Goal: Information Seeking & Learning: Learn about a topic

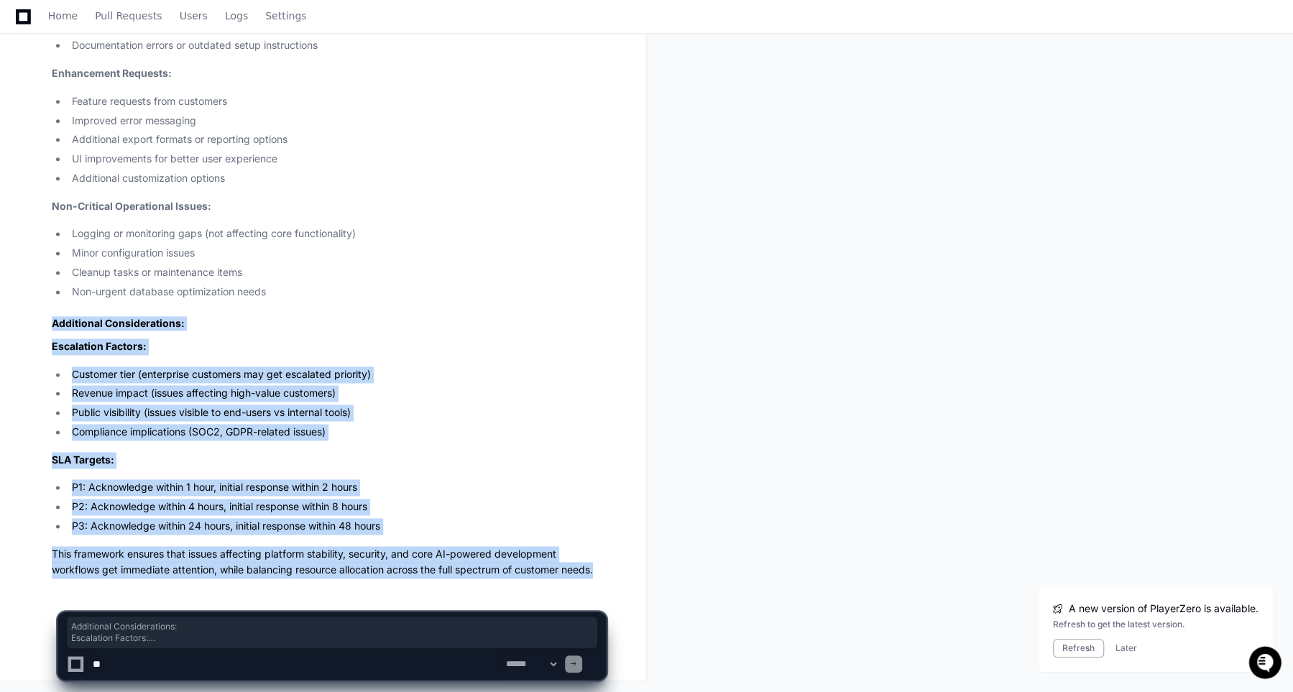
click at [29, 17] on icon at bounding box center [23, 16] width 15 height 15
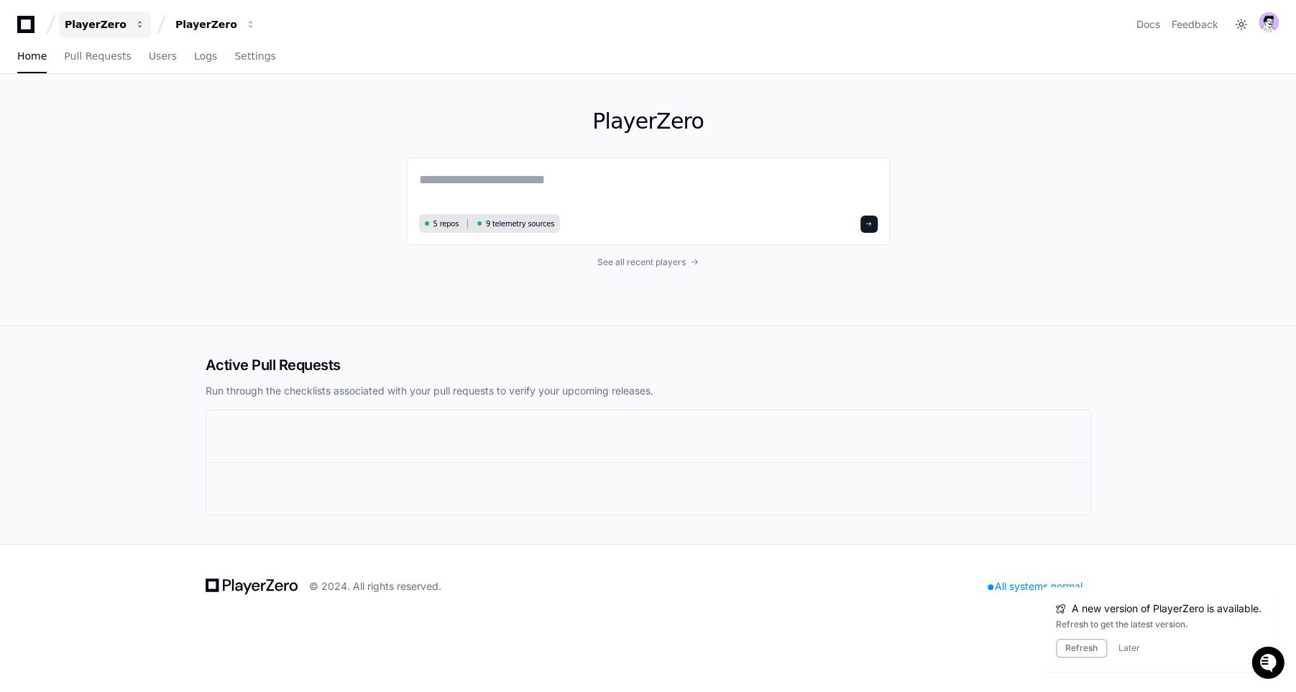
click at [89, 27] on div "PlayerZero" at bounding box center [96, 24] width 62 height 14
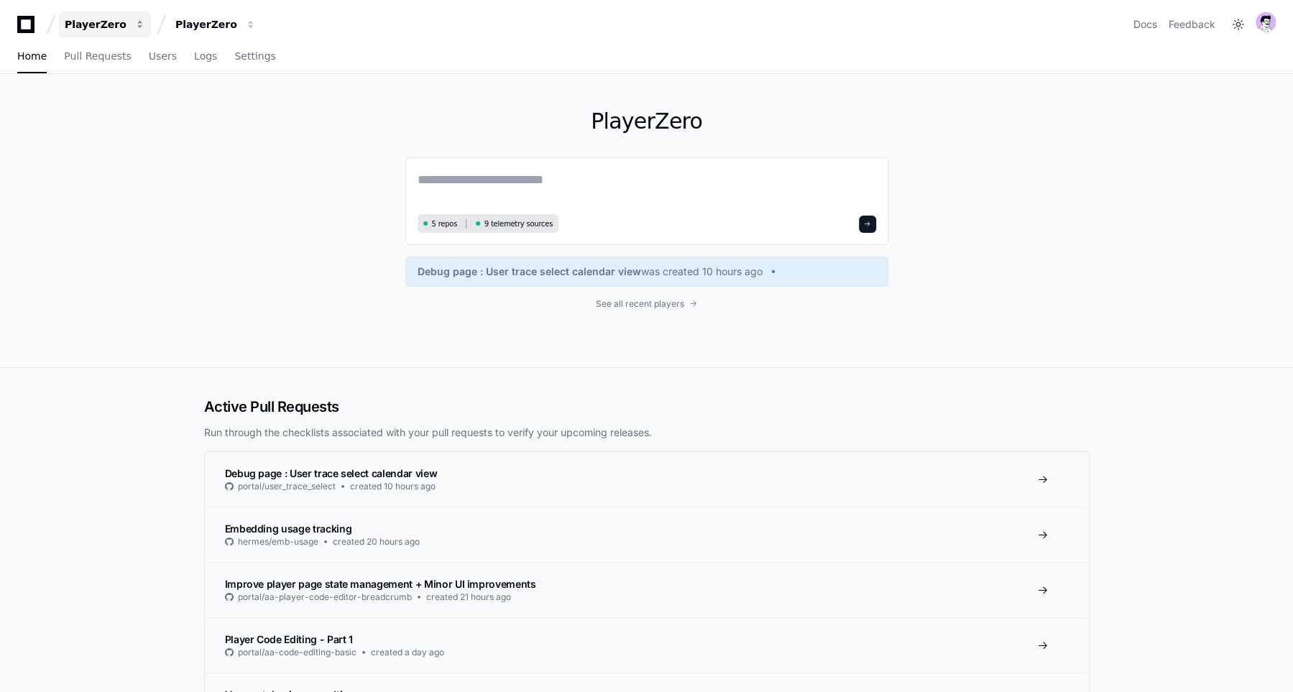
click at [94, 21] on div "PlayerZero" at bounding box center [96, 24] width 62 height 14
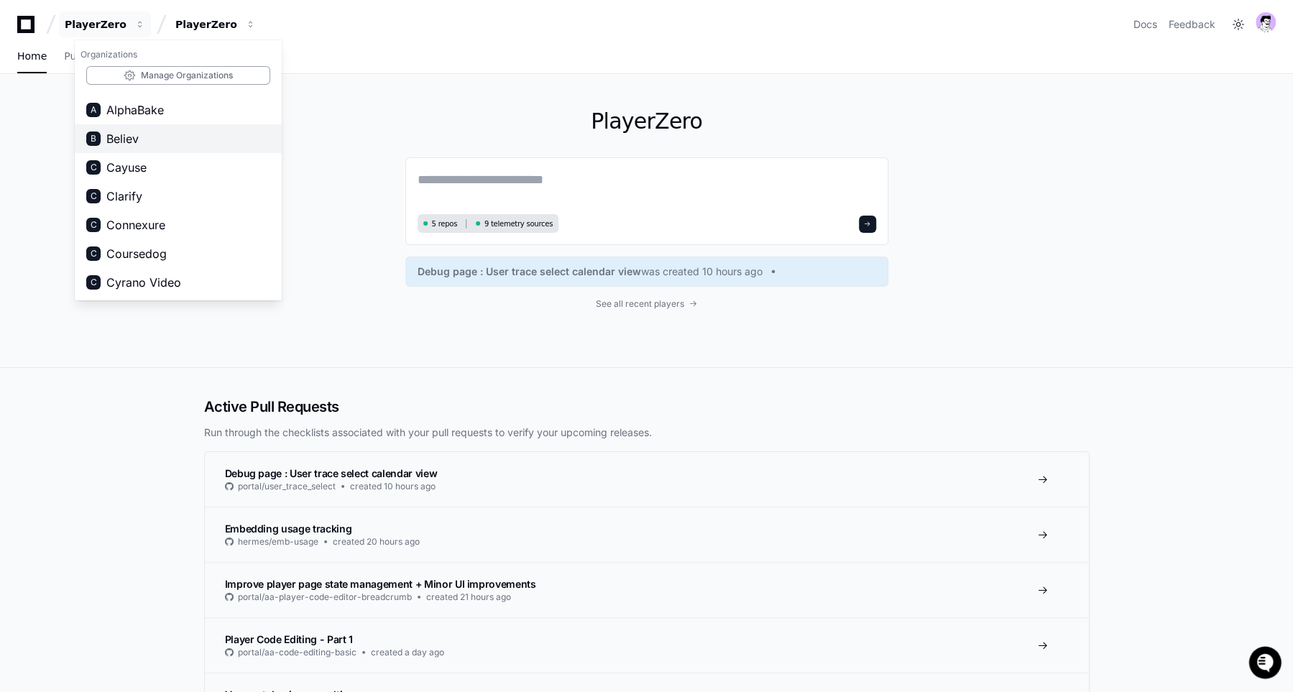
scroll to position [27, 0]
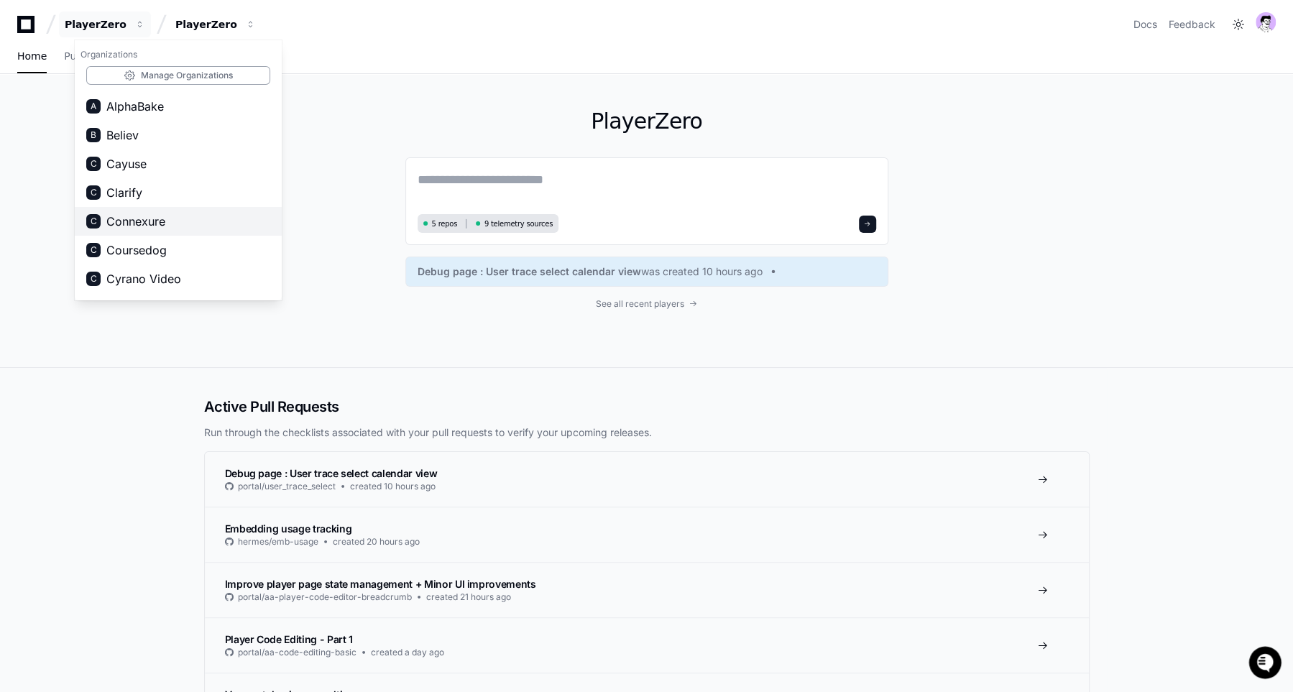
click at [143, 224] on span "Connexure" at bounding box center [135, 221] width 59 height 17
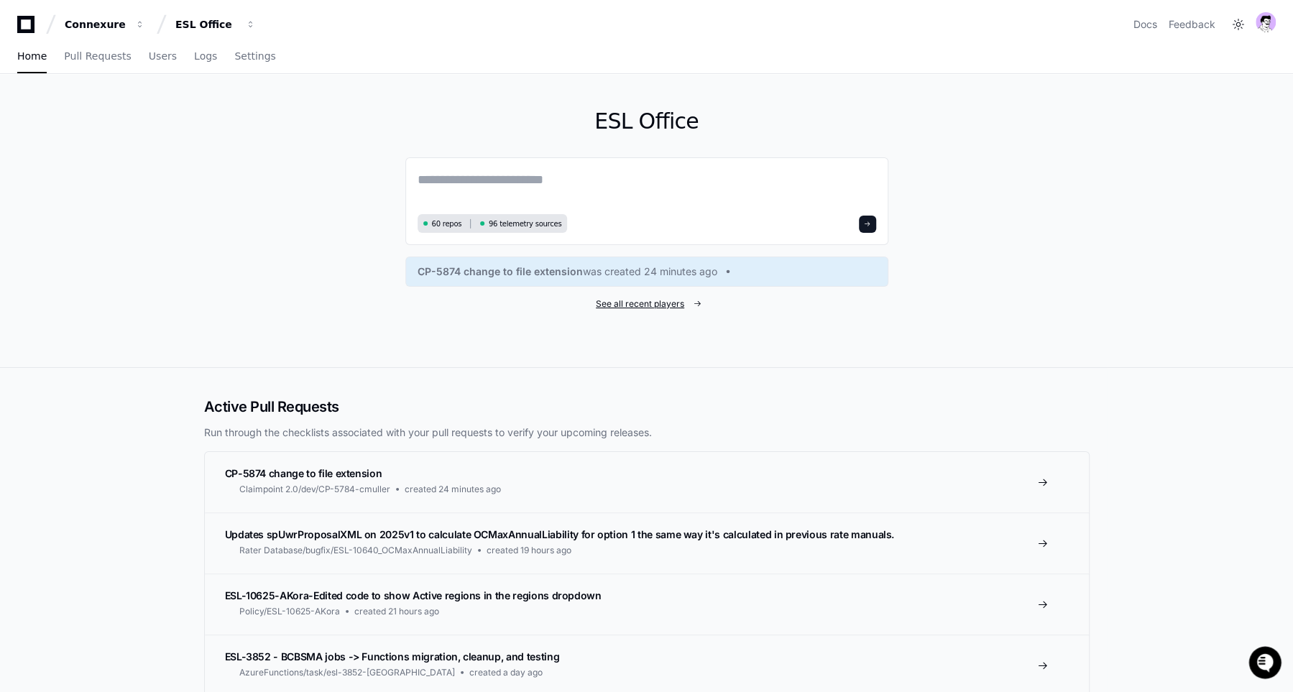
click at [602, 300] on span "See all recent players" at bounding box center [640, 304] width 88 height 12
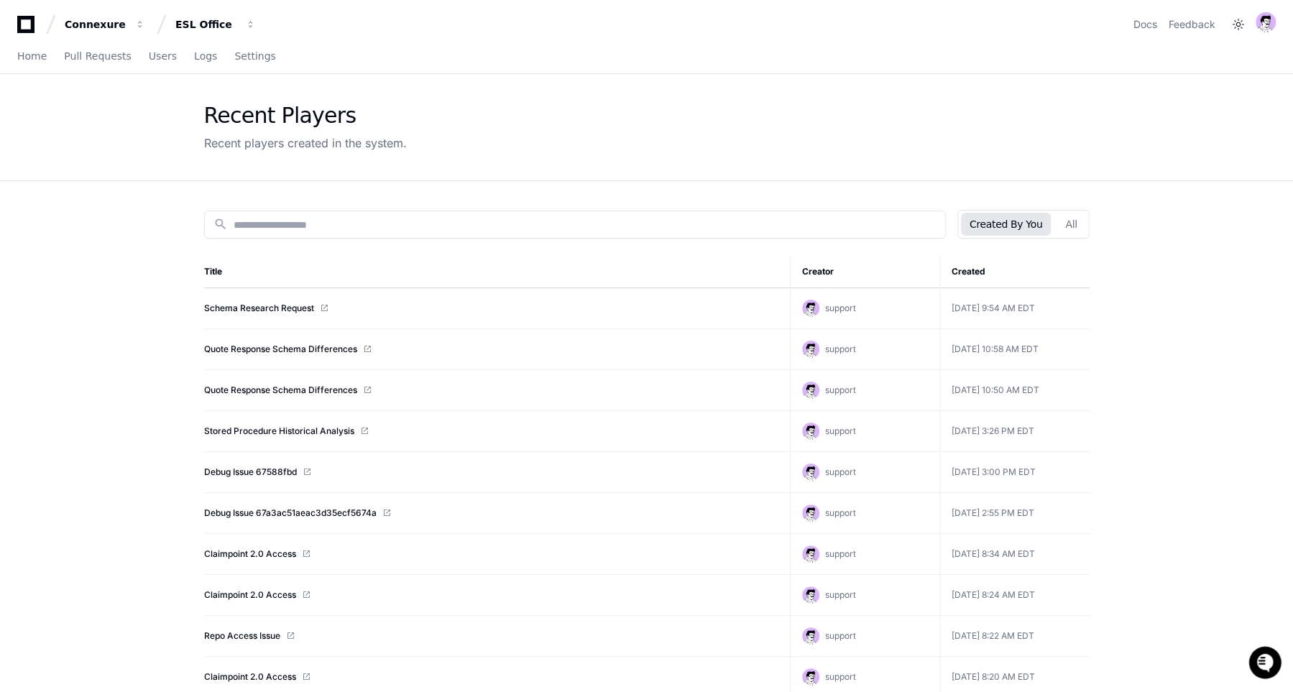
click at [1051, 217] on button "Created By You" at bounding box center [1006, 224] width 90 height 23
click at [1067, 217] on button "All" at bounding box center [1071, 224] width 29 height 23
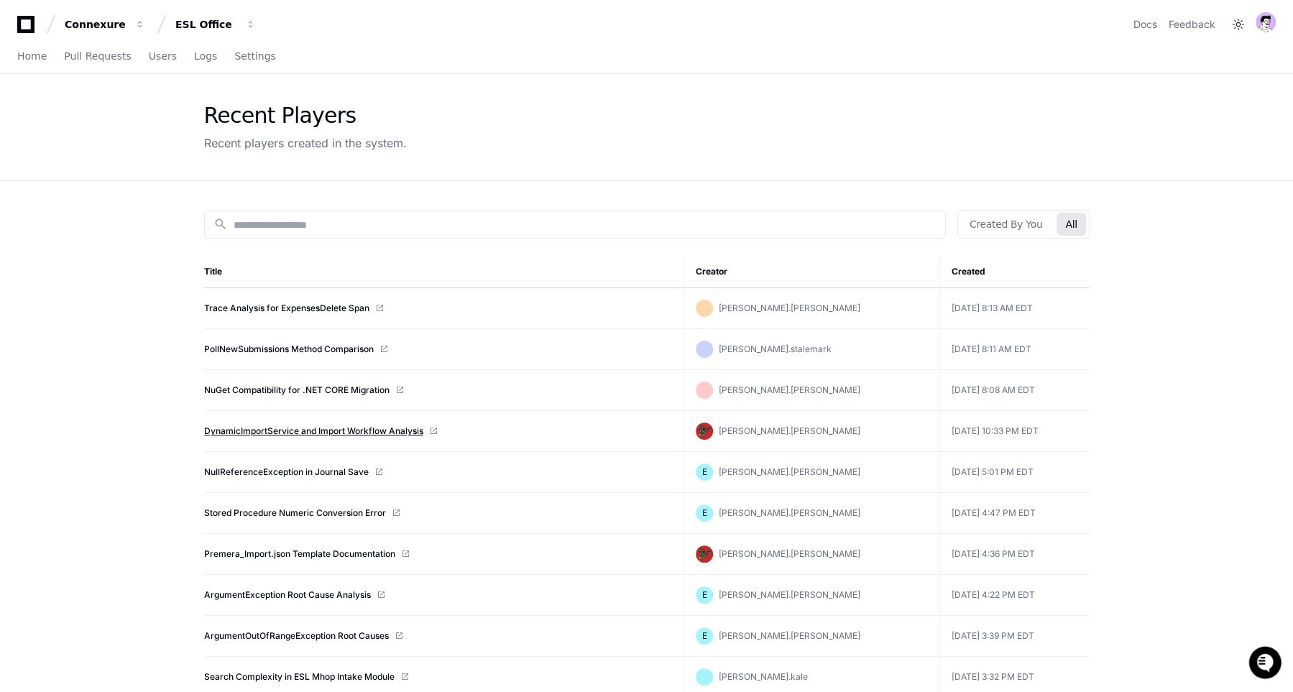
click at [309, 431] on link "DynamicImportService and Import Workflow Analysis" at bounding box center [313, 432] width 219 height 12
